Goal: Transaction & Acquisition: Purchase product/service

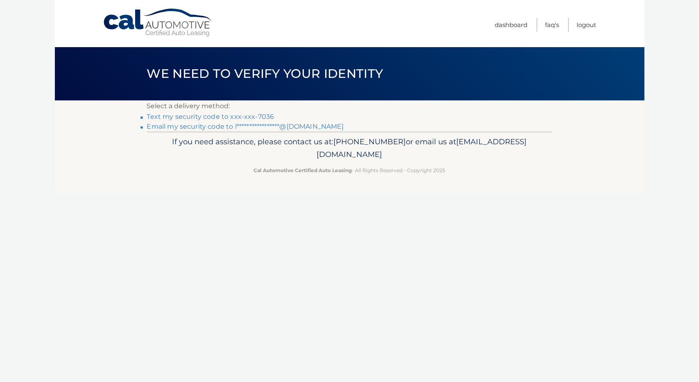
click at [260, 114] on link "Text my security code to xxx-xxx-7036" at bounding box center [210, 117] width 127 height 8
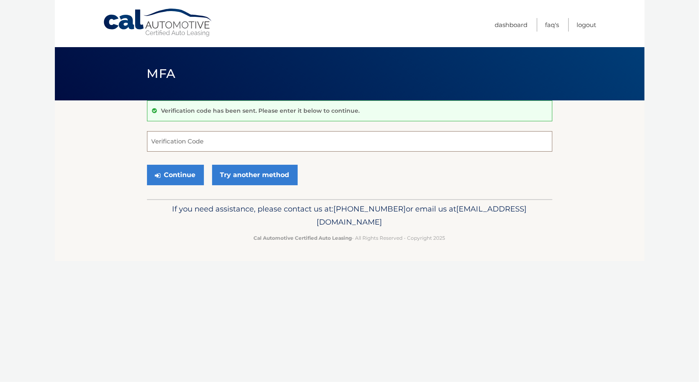
click at [237, 138] on input "Verification Code" at bounding box center [349, 141] width 405 height 20
type input "709543"
click at [168, 176] on button "Continue" at bounding box center [175, 175] width 57 height 20
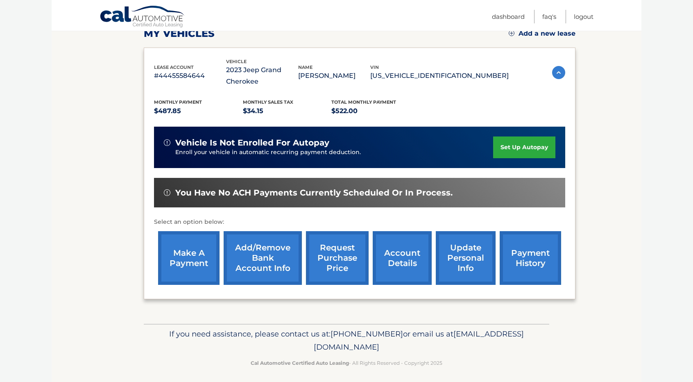
scroll to position [125, 0]
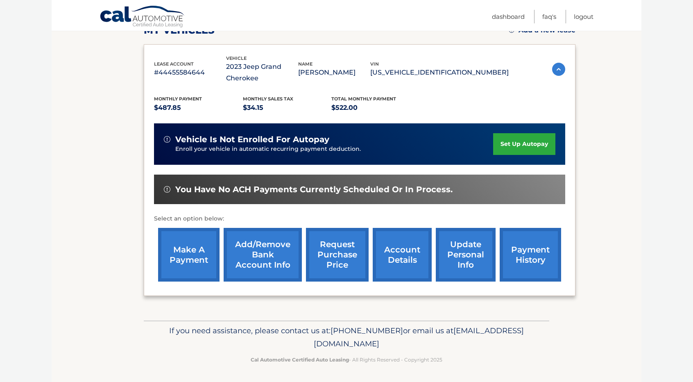
click at [201, 248] on link "make a payment" at bounding box center [188, 255] width 61 height 54
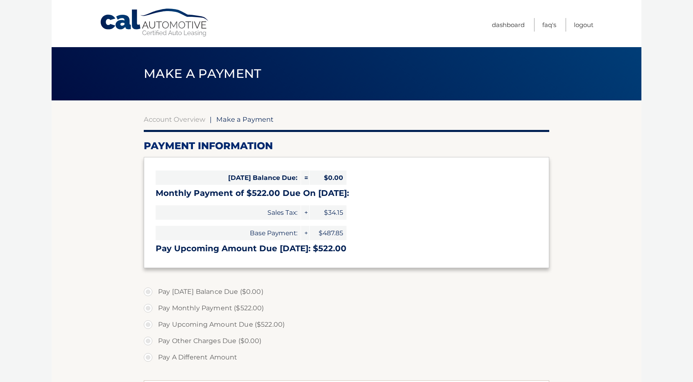
select select "OGE0ZWRmMDMtN2Q1Yy00NTFjLWFkZmMtNWNlMGI1NjM3NGM2"
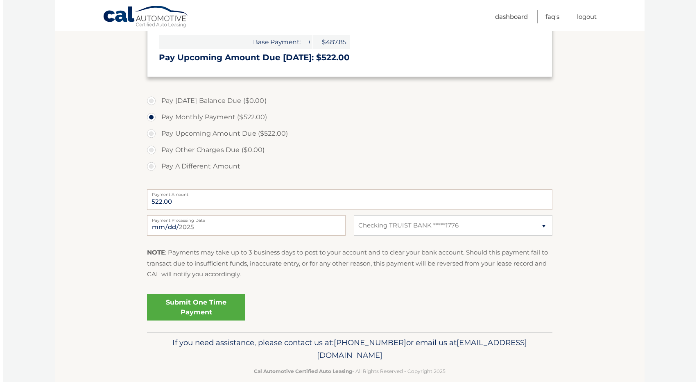
scroll to position [191, 0]
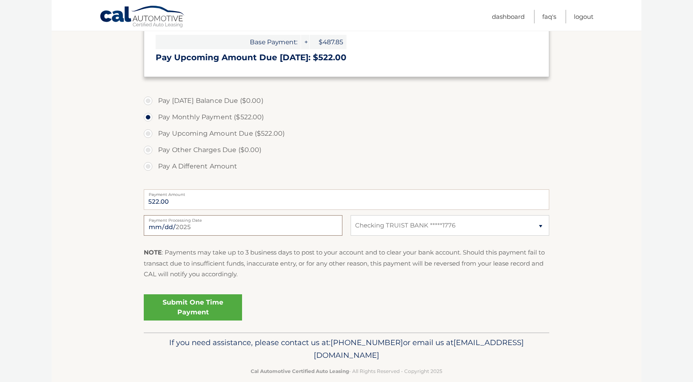
click at [197, 226] on input "2025-08-15" at bounding box center [243, 225] width 199 height 20
click at [238, 224] on input "2025-08-22" at bounding box center [243, 225] width 199 height 20
type input "2025-08-15"
click at [203, 305] on link "Submit One Time Payment" at bounding box center [193, 307] width 98 height 26
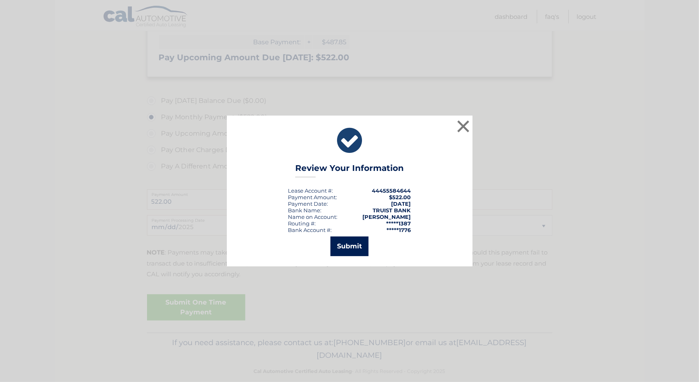
click at [361, 249] on button "Submit" at bounding box center [350, 246] width 38 height 20
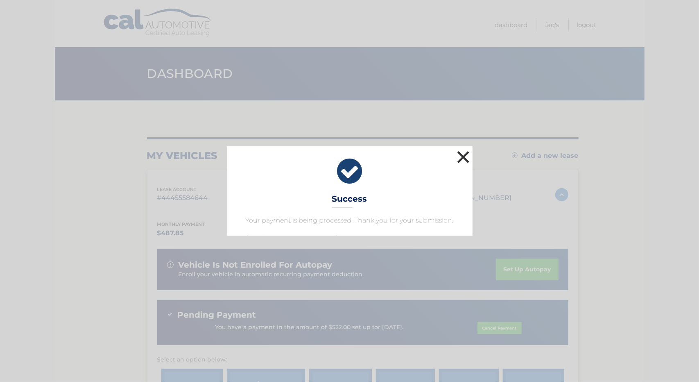
click at [463, 156] on button "×" at bounding box center [463, 157] width 16 height 16
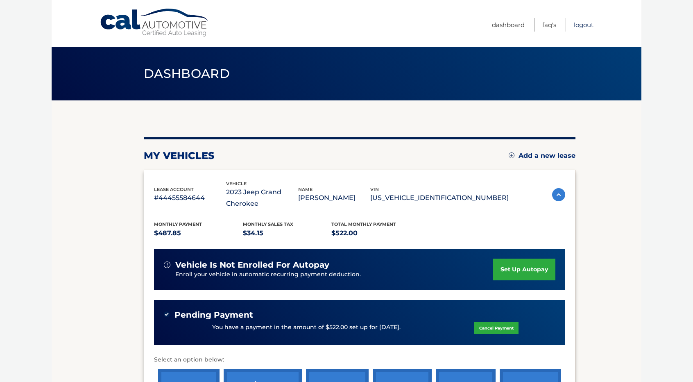
click at [578, 22] on link "Logout" at bounding box center [584, 25] width 20 height 14
